Goal: Communication & Community: Share content

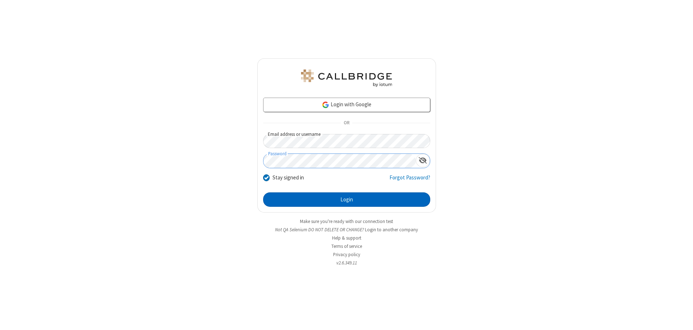
click at [346, 200] on button "Login" at bounding box center [346, 200] width 167 height 14
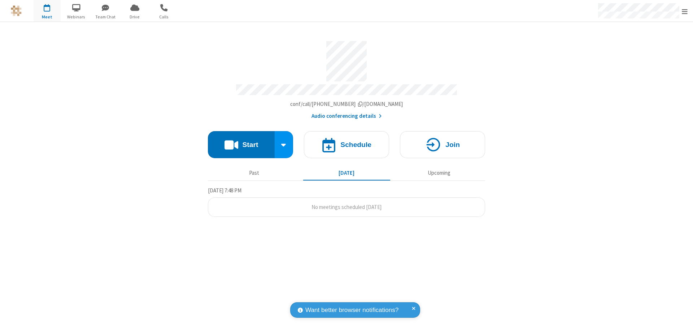
click at [241, 141] on button "Start" at bounding box center [241, 144] width 67 height 27
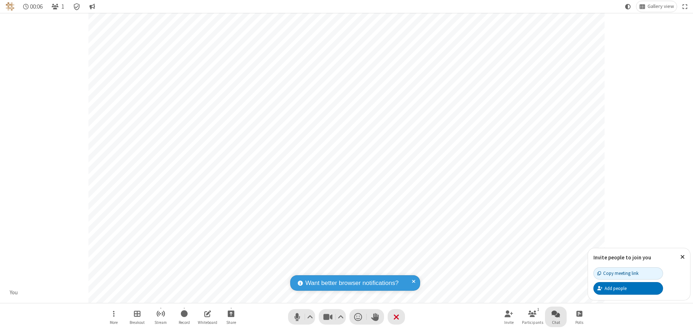
click at [556, 314] on span "Open chat" at bounding box center [555, 314] width 9 height 9
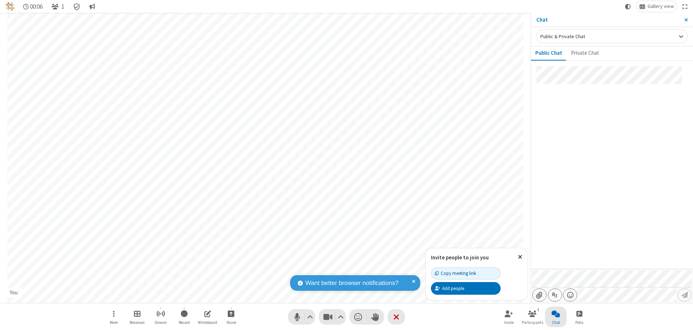
type input "C:\fakepath\doc_test.docx"
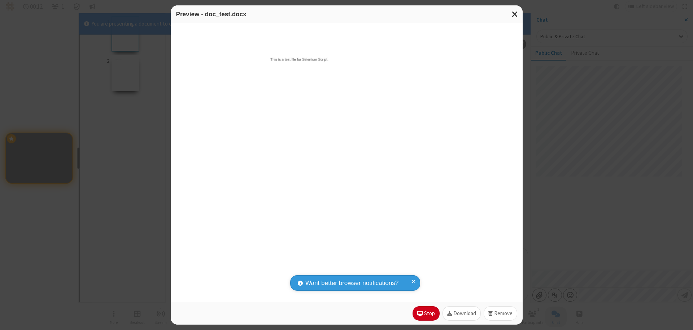
click at [514, 14] on span "Close modal" at bounding box center [515, 13] width 6 height 9
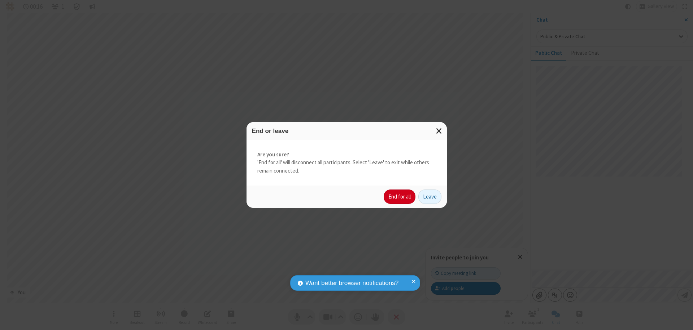
click at [400, 197] on button "End for all" at bounding box center [399, 197] width 32 height 14
